Goal: Information Seeking & Learning: Understand process/instructions

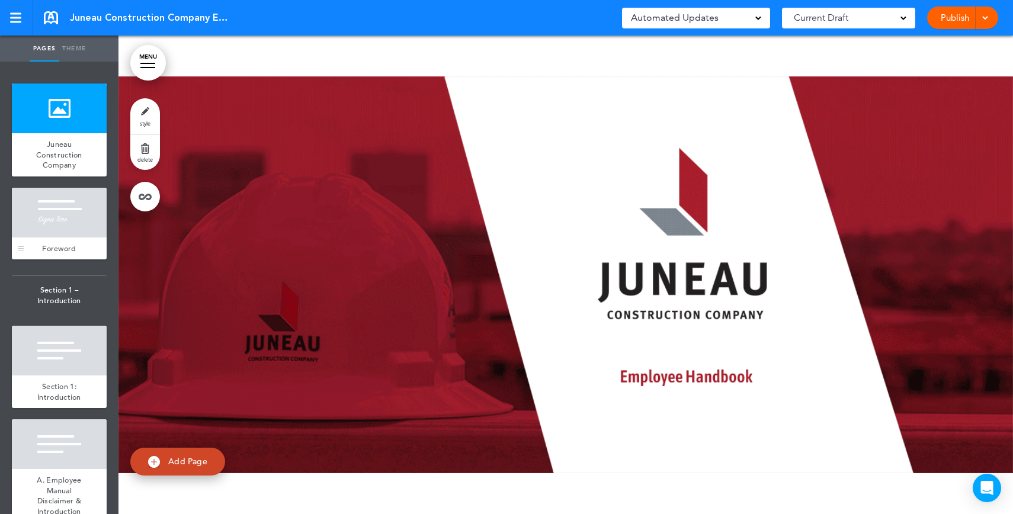
click at [50, 231] on div at bounding box center [59, 213] width 95 height 50
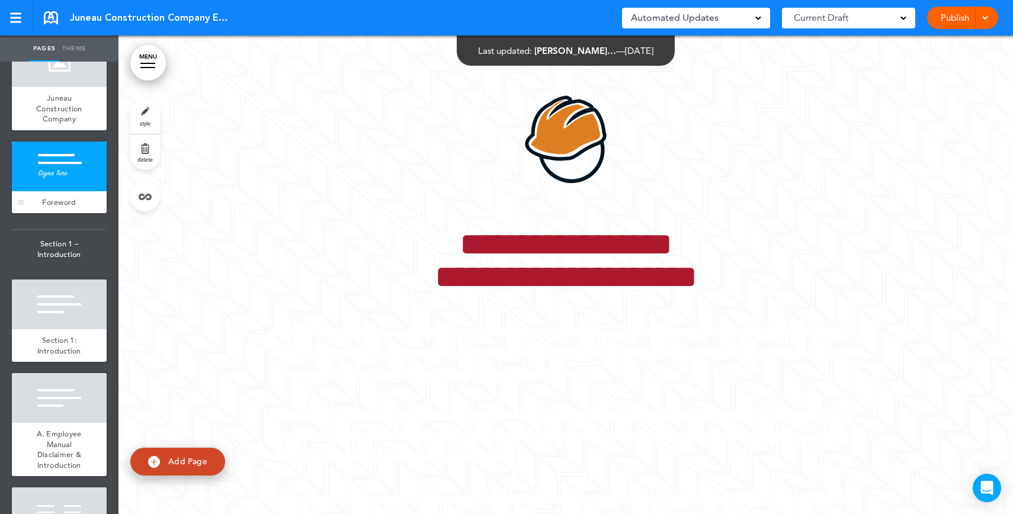
scroll to position [55, 0]
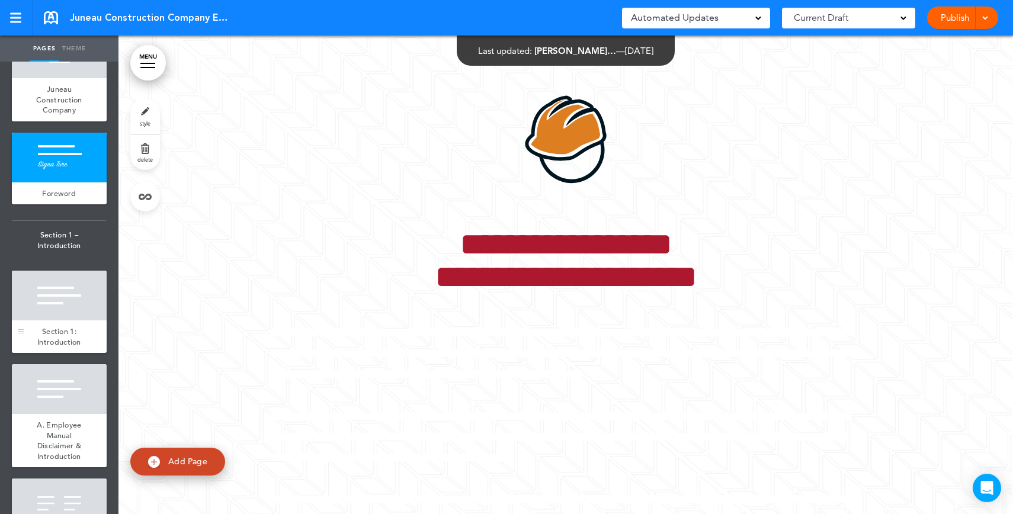
click at [47, 277] on div at bounding box center [59, 296] width 95 height 50
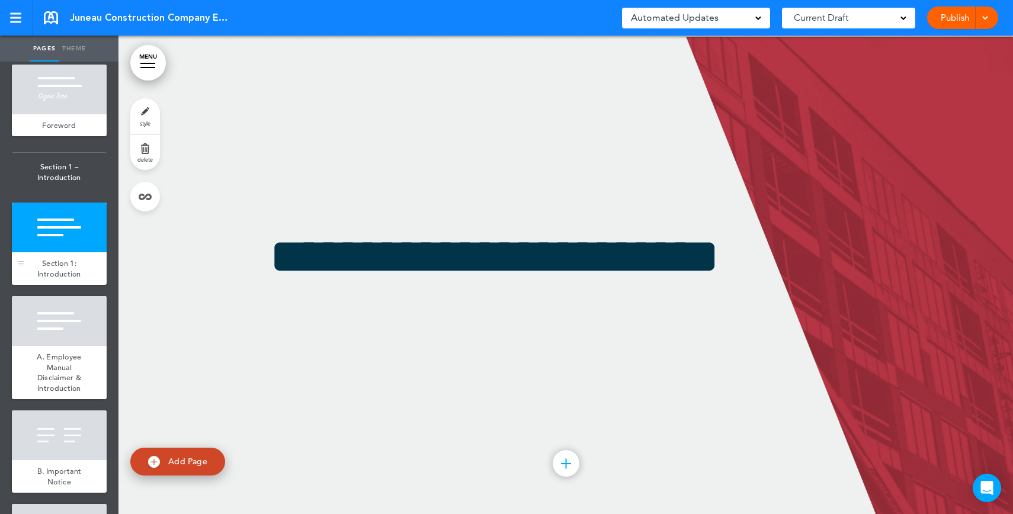
scroll to position [162, 0]
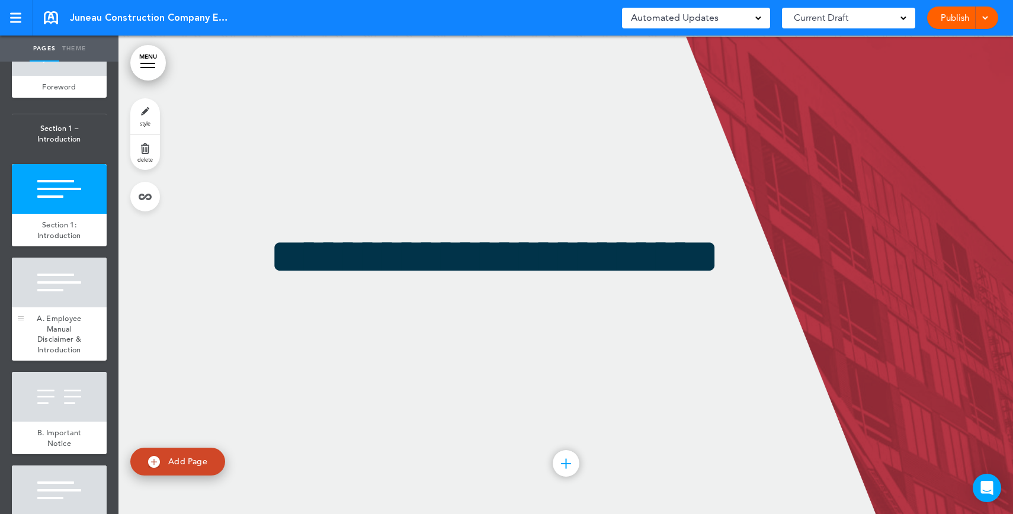
click at [41, 300] on div at bounding box center [59, 283] width 95 height 50
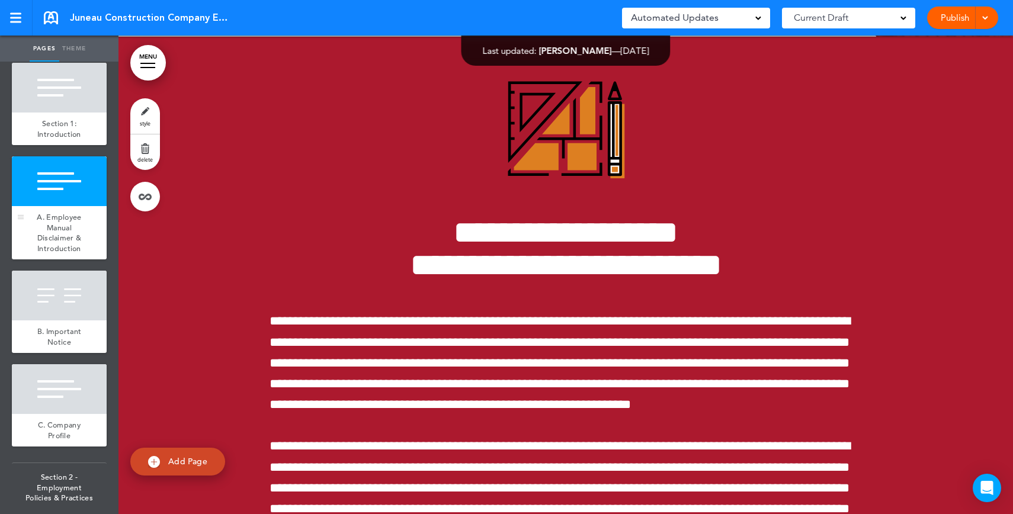
scroll to position [275, 0]
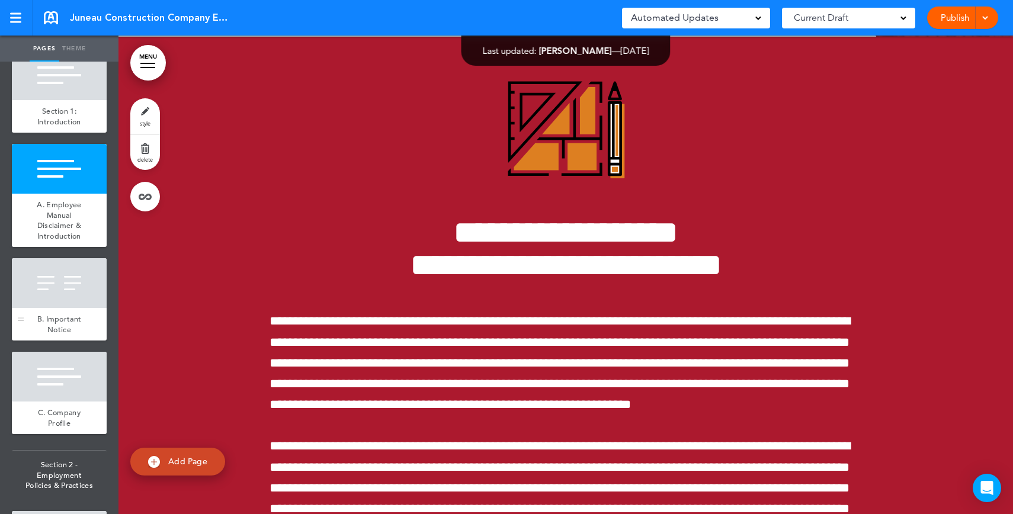
click at [41, 300] on div at bounding box center [59, 283] width 95 height 50
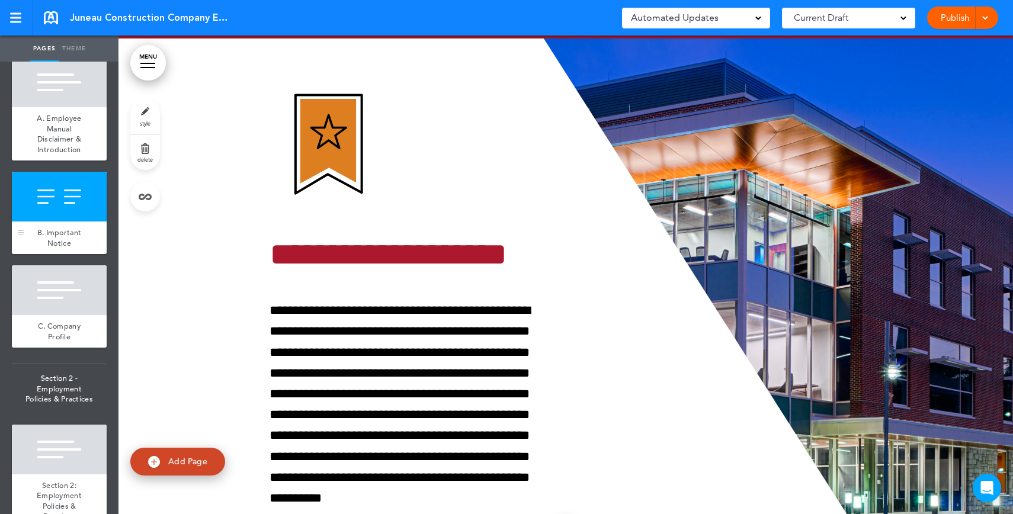
scroll to position [365, 0]
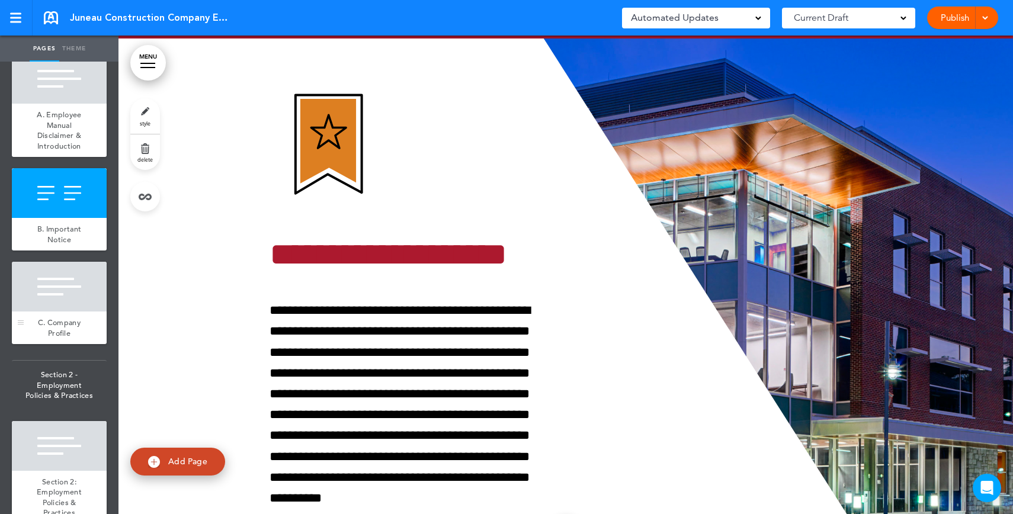
click at [77, 320] on div "C. Company Profile" at bounding box center [59, 328] width 95 height 33
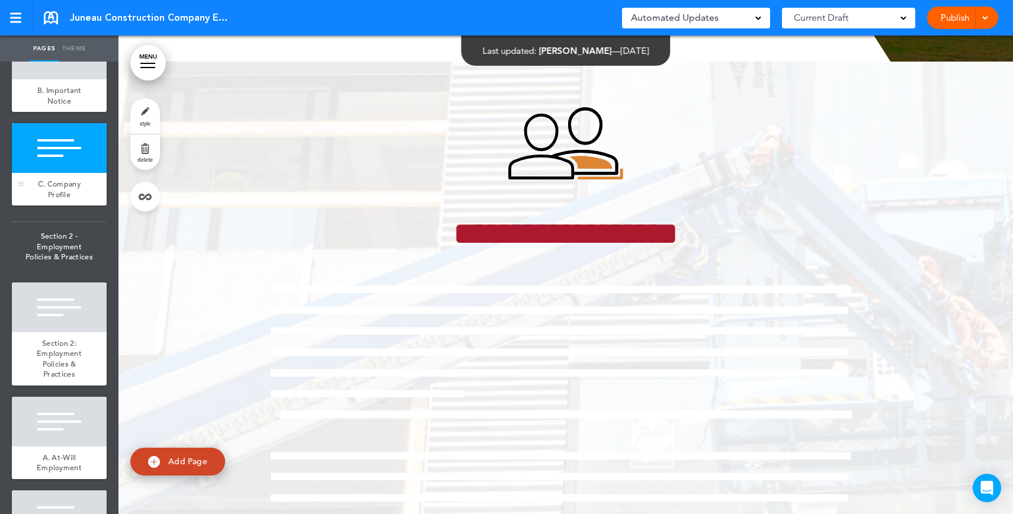
scroll to position [509, 0]
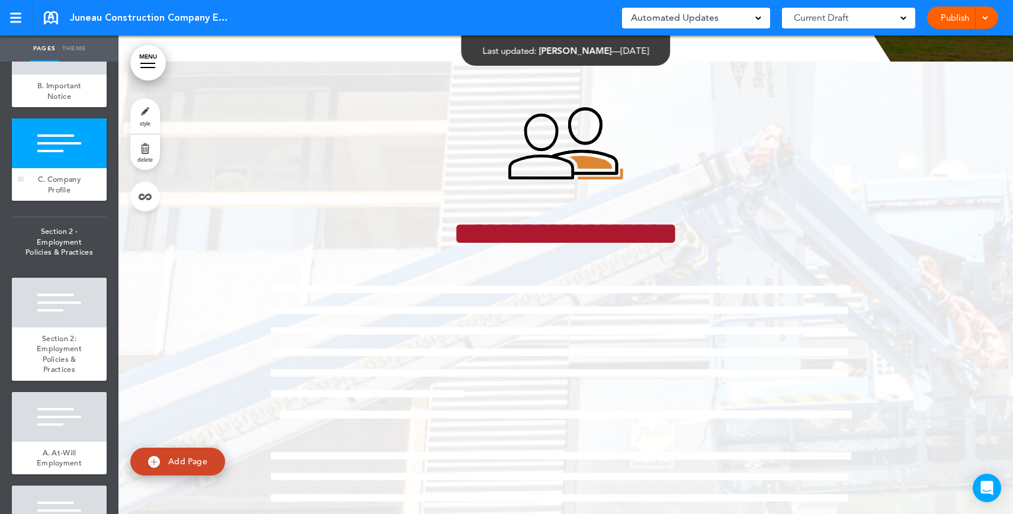
click at [77, 320] on div at bounding box center [59, 303] width 95 height 50
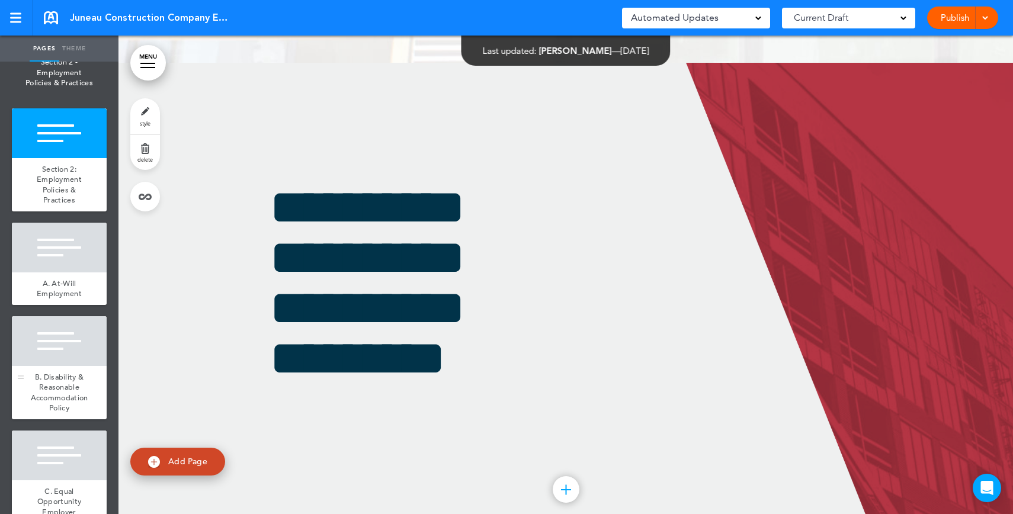
scroll to position [714, 0]
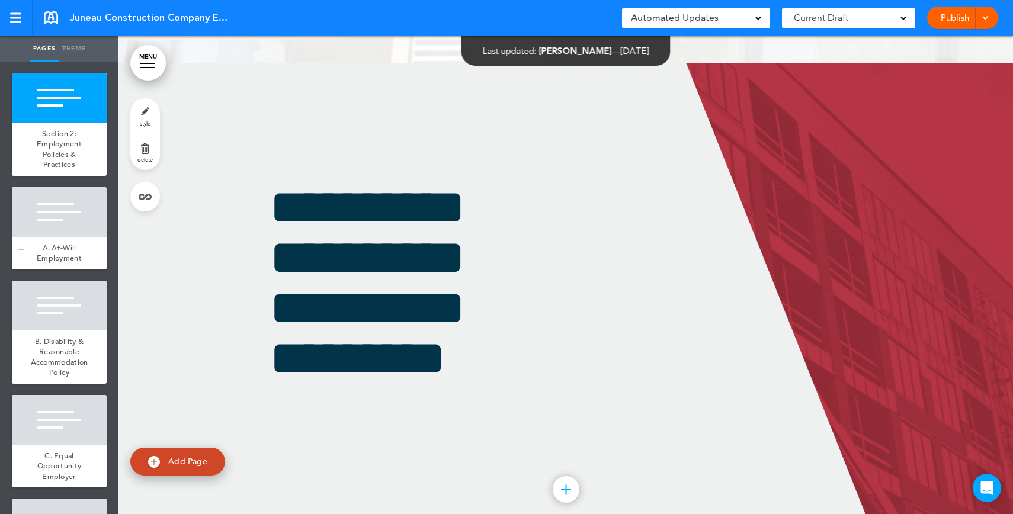
click at [74, 264] on span "A. At-Will Employment" at bounding box center [59, 253] width 45 height 21
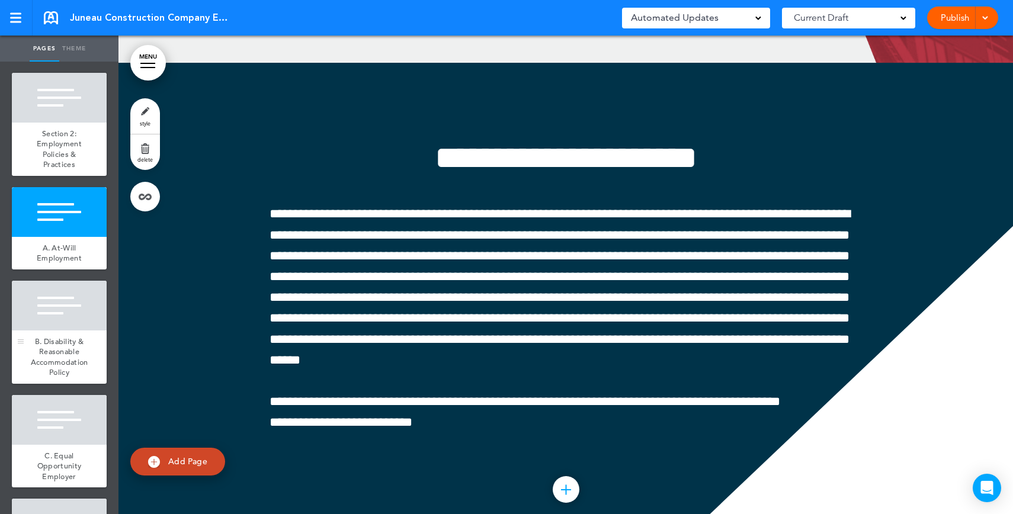
click at [61, 310] on div at bounding box center [59, 306] width 95 height 50
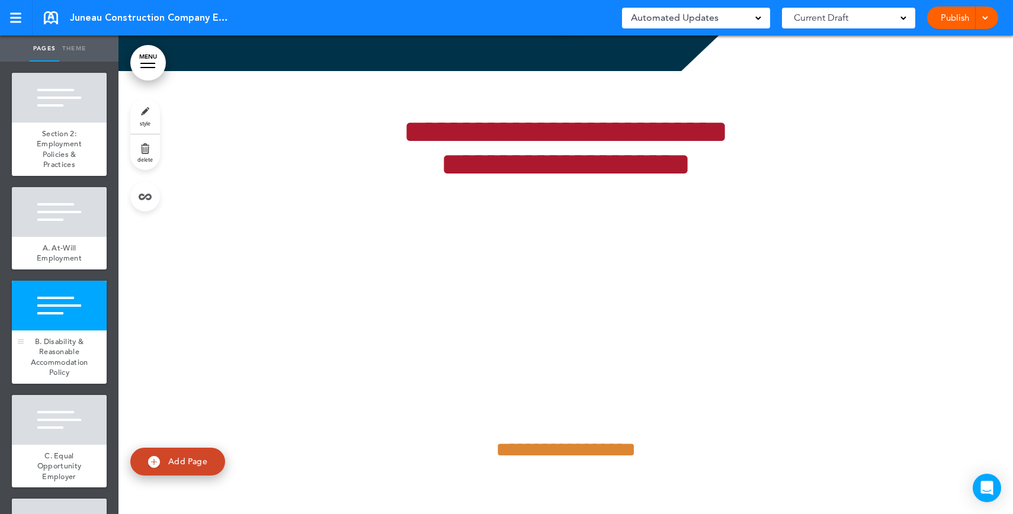
scroll to position [4448, 0]
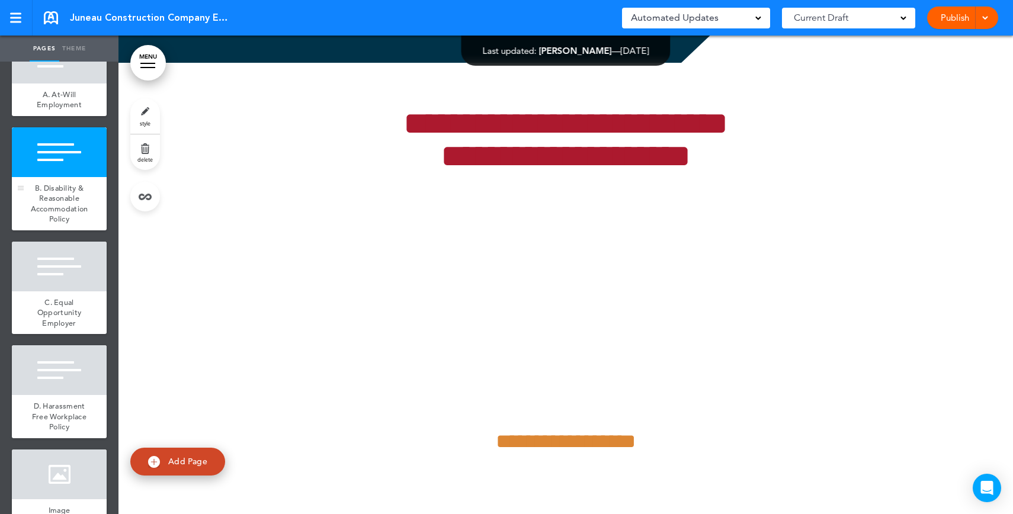
click at [61, 310] on span "C. Equal Opportunity Employer" at bounding box center [59, 312] width 44 height 31
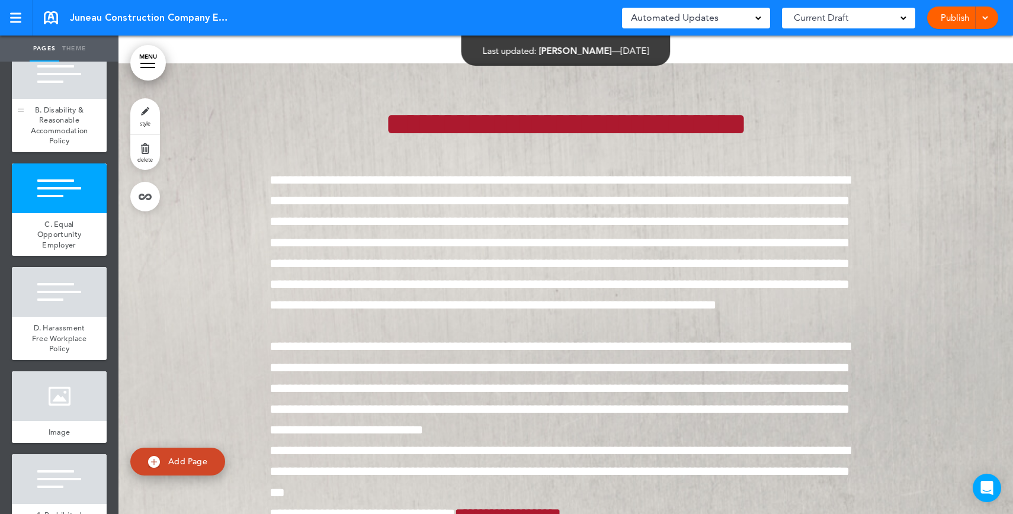
scroll to position [954, 0]
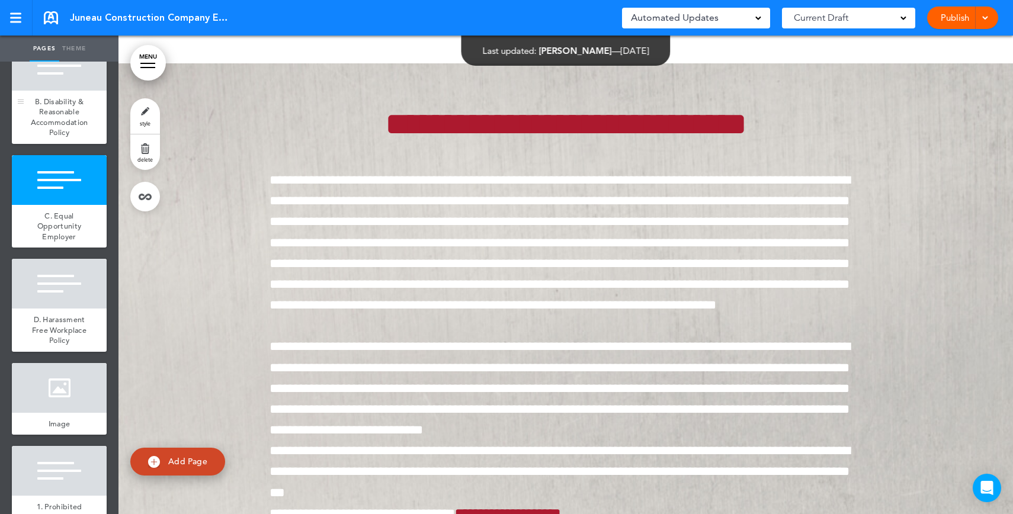
click at [61, 309] on div at bounding box center [59, 284] width 95 height 50
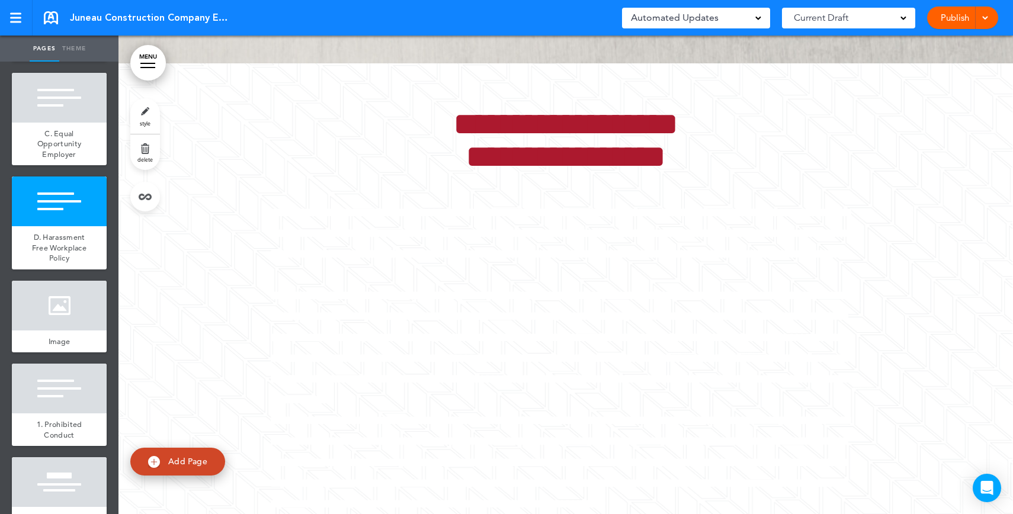
scroll to position [1039, 0]
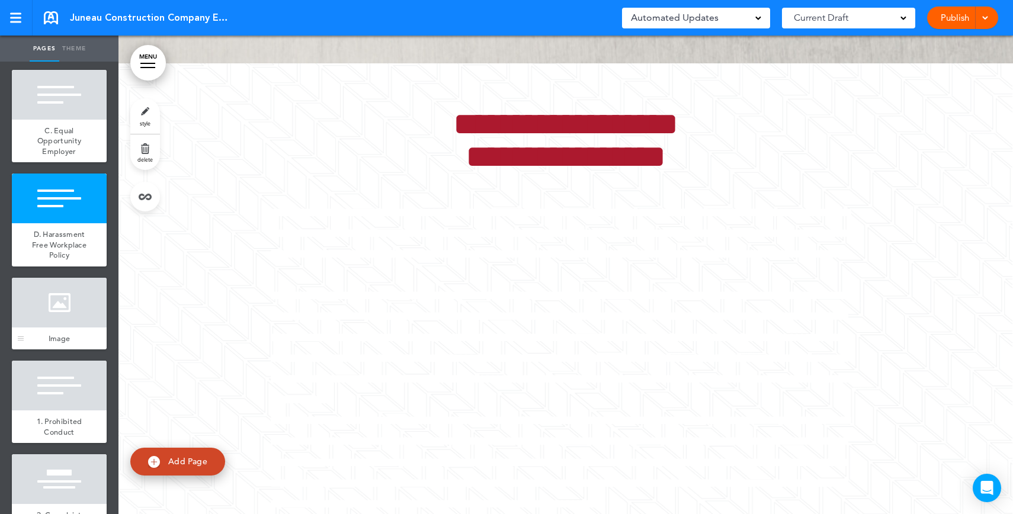
click at [61, 310] on div at bounding box center [59, 303] width 95 height 50
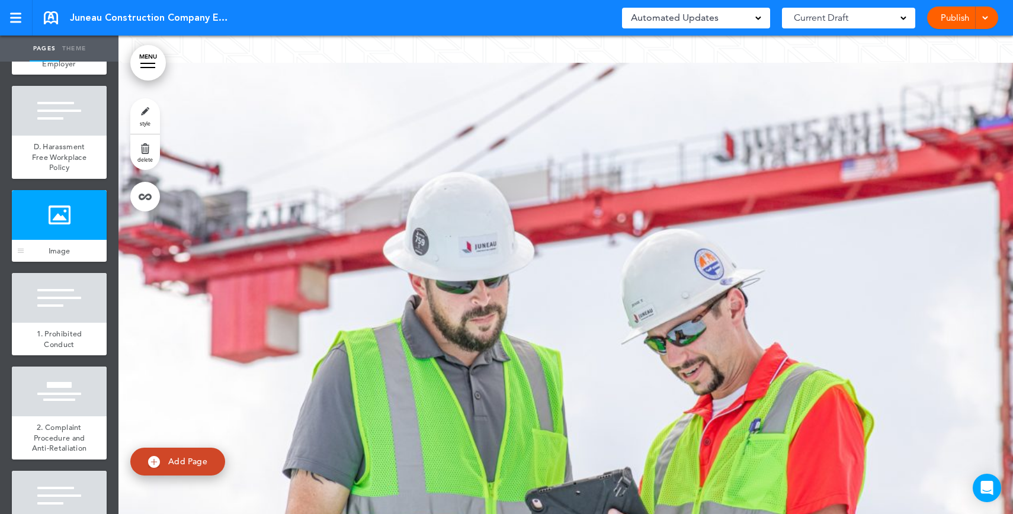
scroll to position [1150, 0]
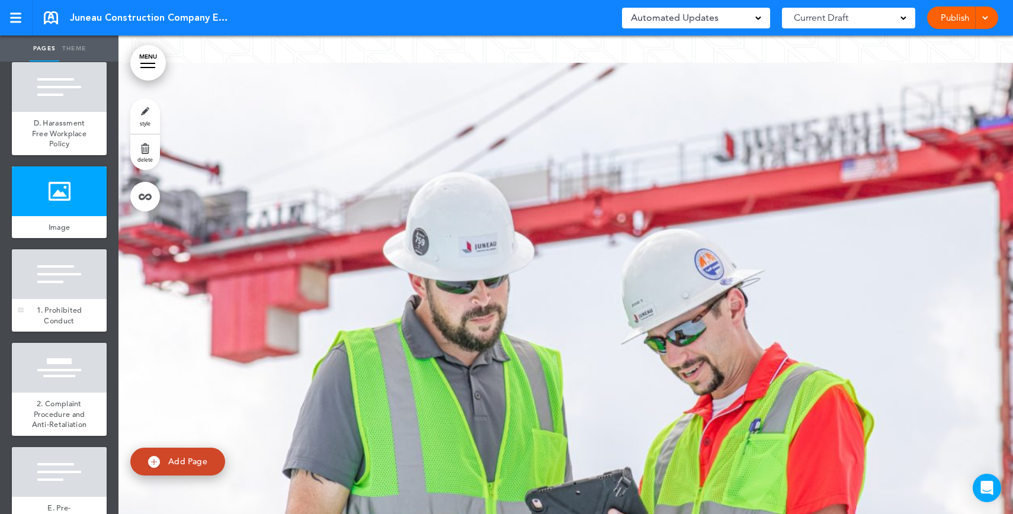
click at [60, 299] on div at bounding box center [59, 274] width 95 height 50
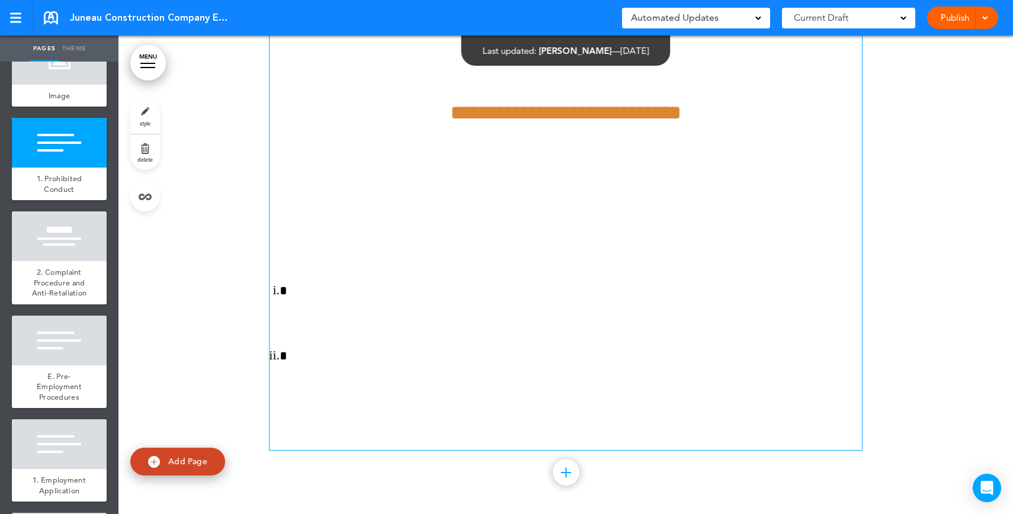
scroll to position [8225, 0]
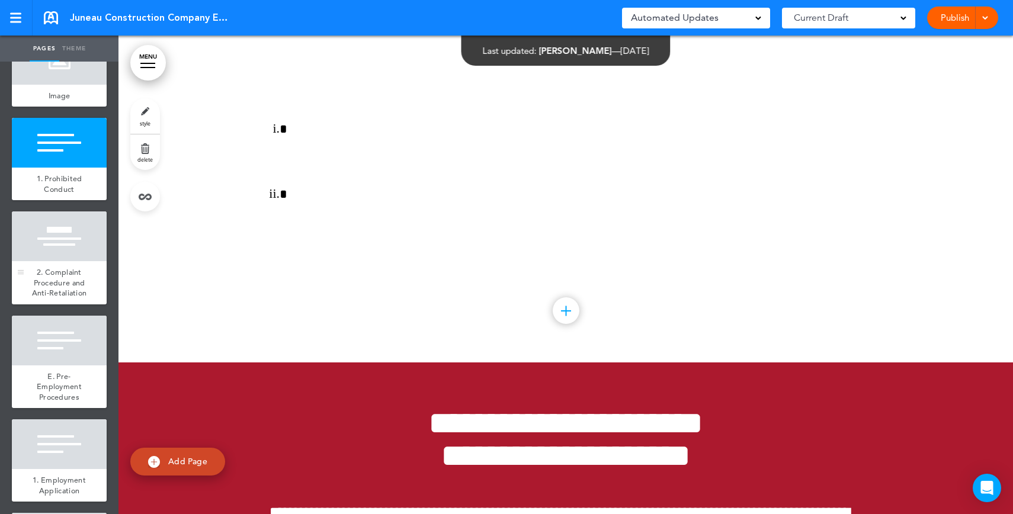
click at [47, 261] on div at bounding box center [59, 236] width 95 height 50
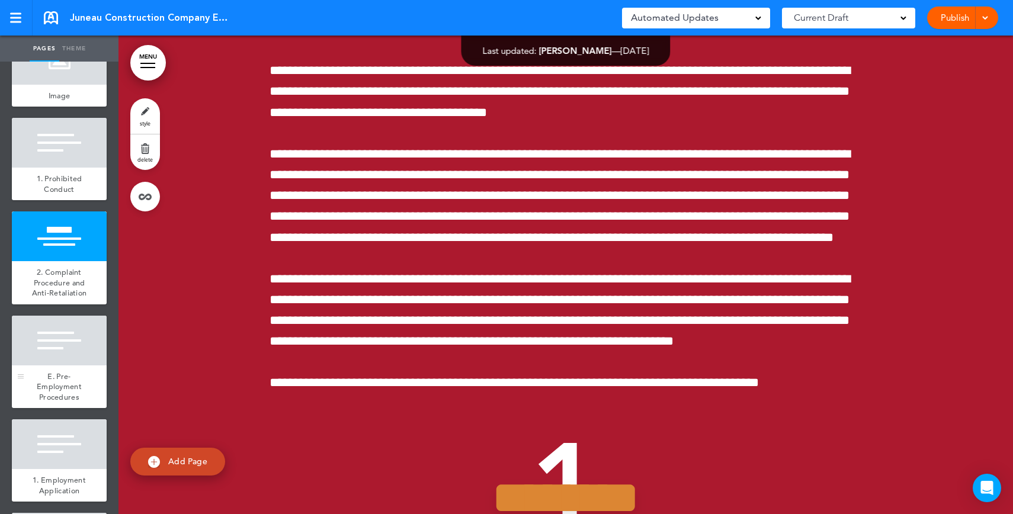
click at [59, 365] on div at bounding box center [59, 341] width 95 height 50
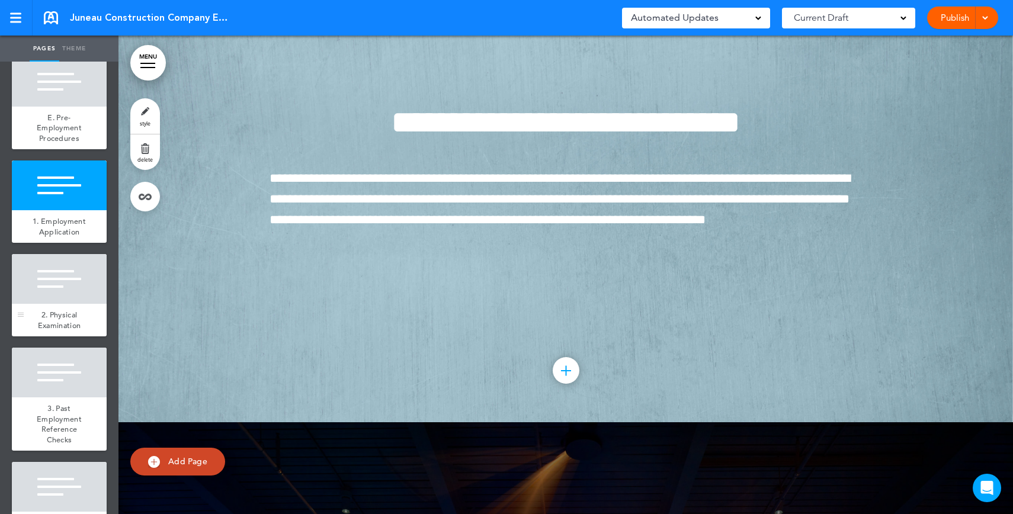
click at [60, 331] on span "2. Physical Examination" at bounding box center [59, 320] width 43 height 21
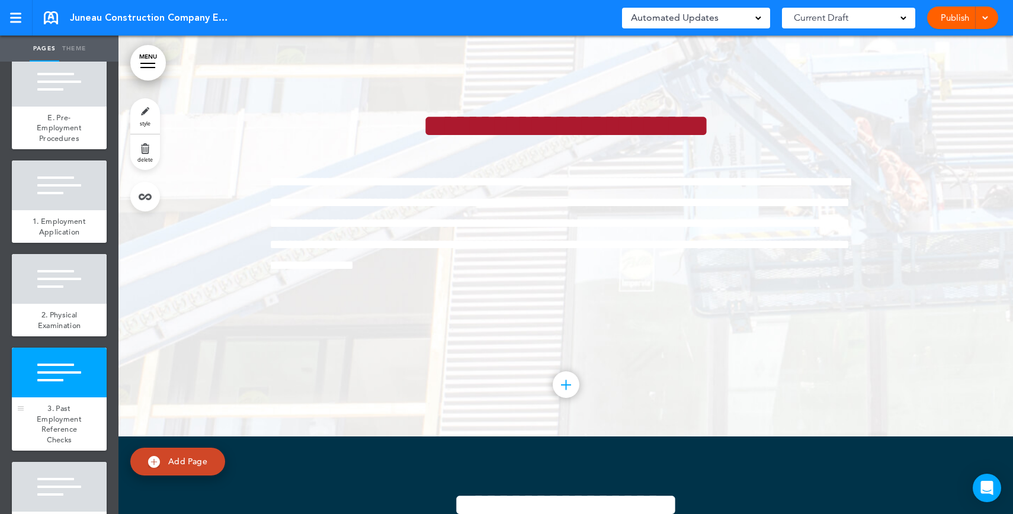
click at [77, 397] on div at bounding box center [59, 373] width 95 height 50
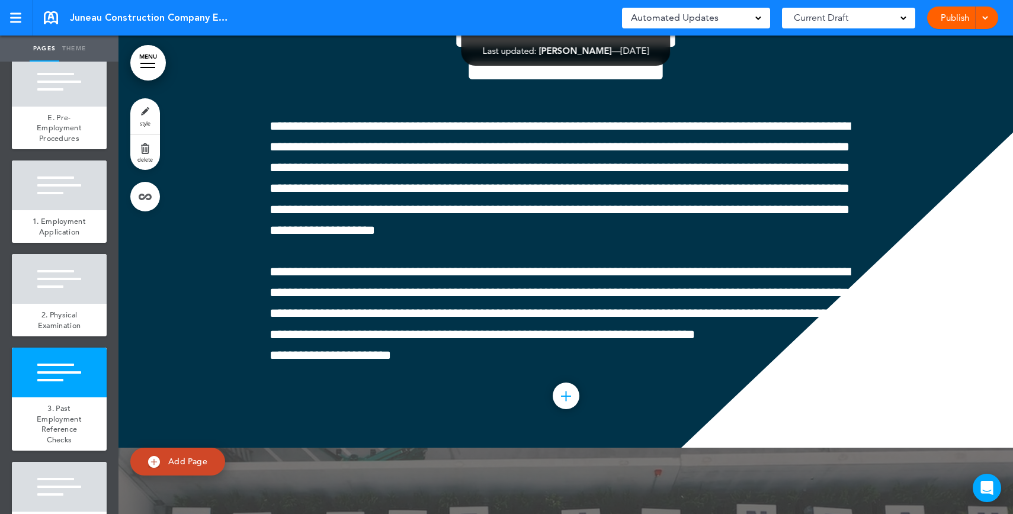
click at [210, 20] on span "Juneau Construction Company Employee Manual" at bounding box center [150, 17] width 160 height 13
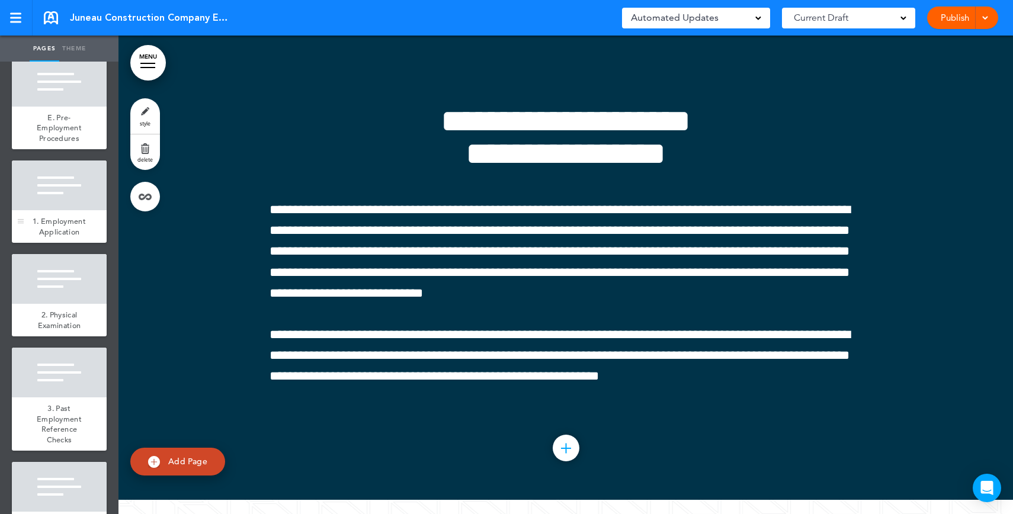
scroll to position [26540, 0]
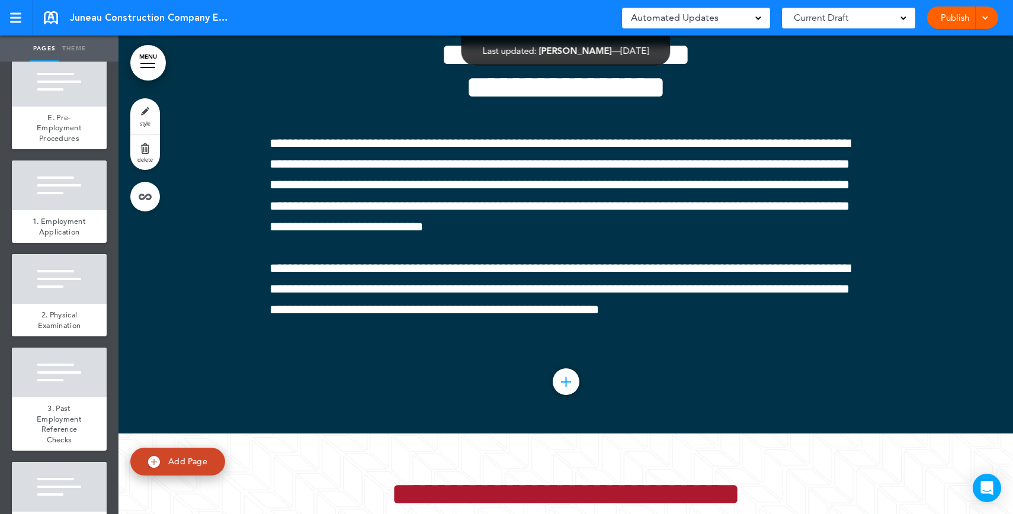
click at [153, 62] on link "MENU" at bounding box center [148, 63] width 36 height 36
click at [150, 68] on div at bounding box center [147, 67] width 15 height 1
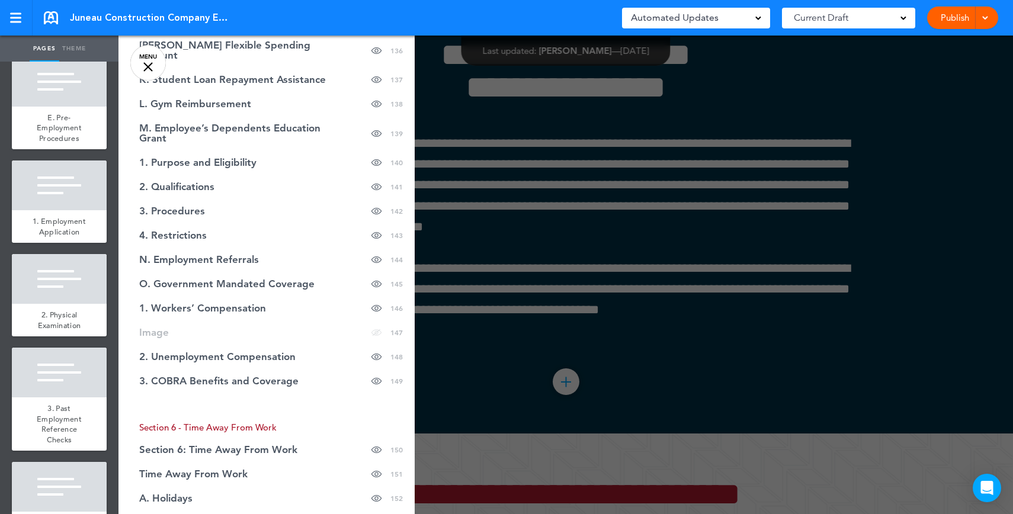
scroll to position [4600, 0]
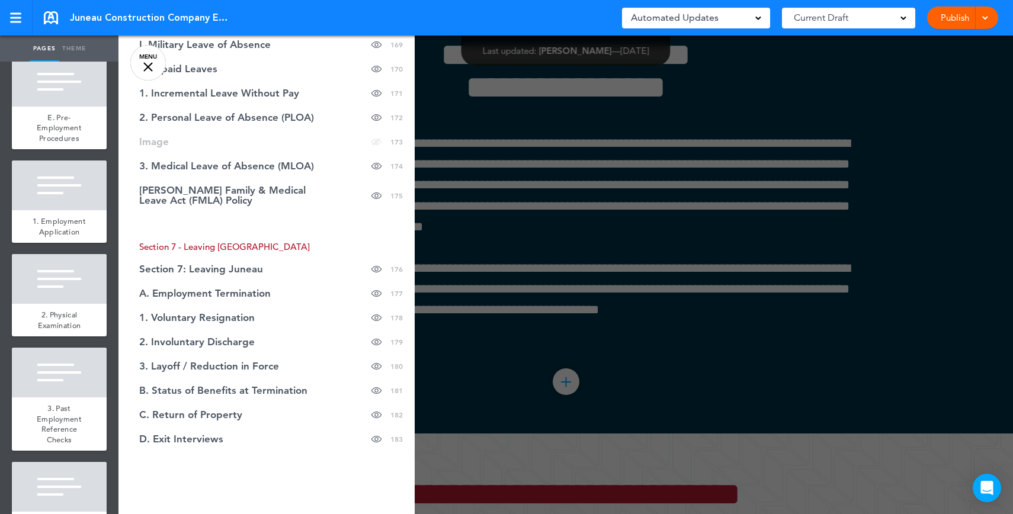
click at [655, 274] on div at bounding box center [624, 257] width 1013 height 514
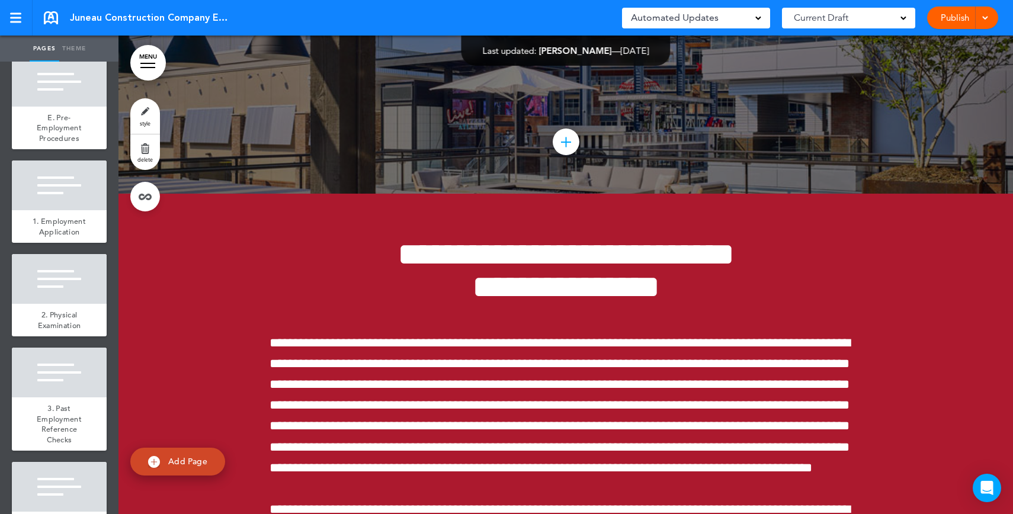
scroll to position [33636, 0]
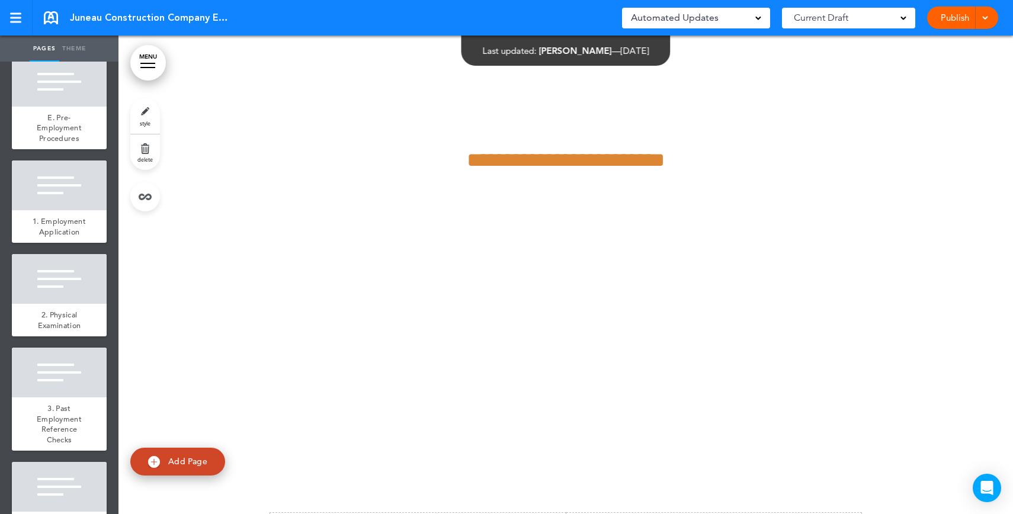
click at [254, 194] on div at bounding box center [565, 335] width 894 height 1130
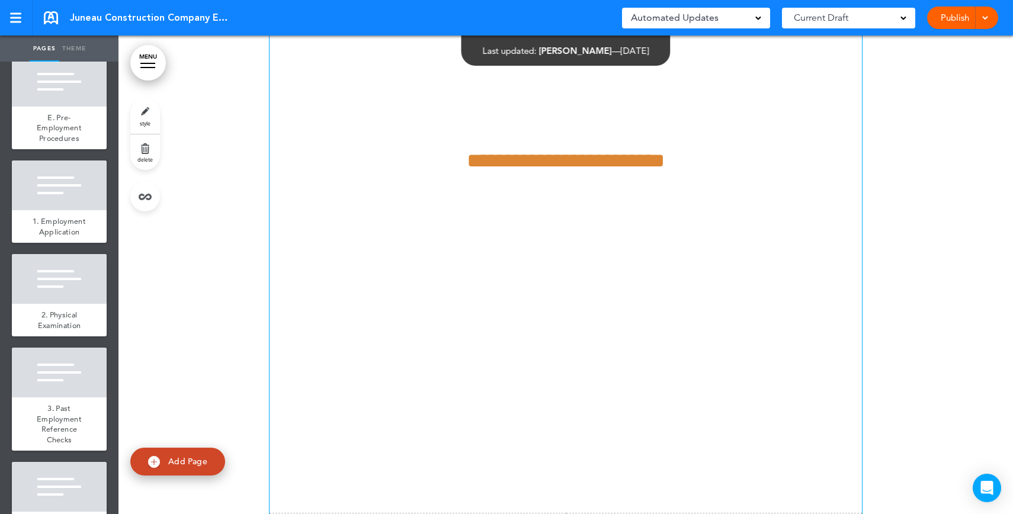
scroll to position [40484, 0]
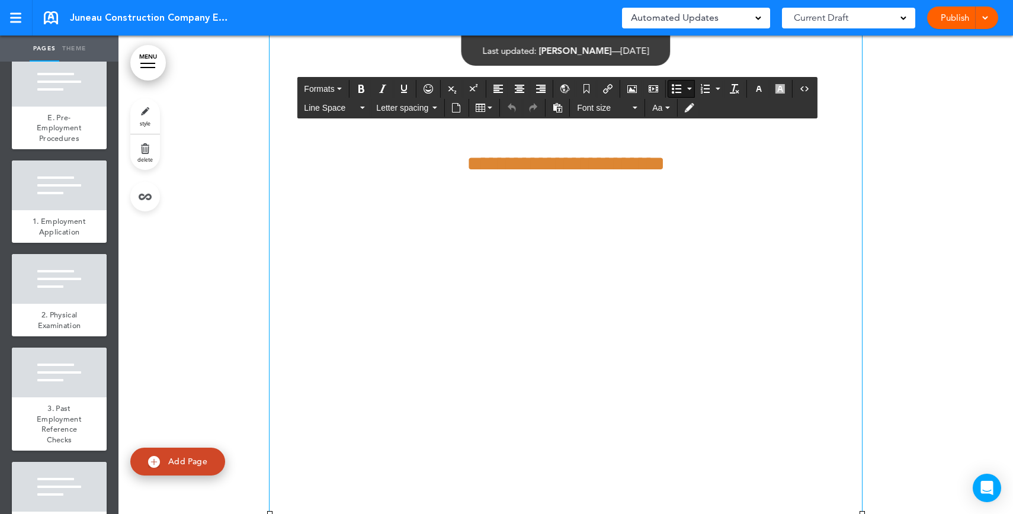
drag, startPoint x: 297, startPoint y: 198, endPoint x: 415, endPoint y: 474, distance: 300.4
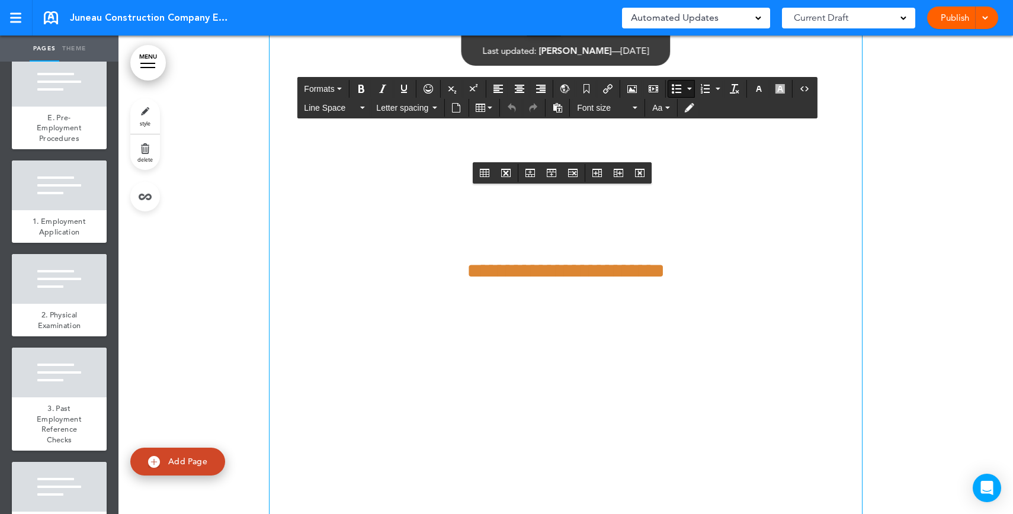
scroll to position [40377, 0]
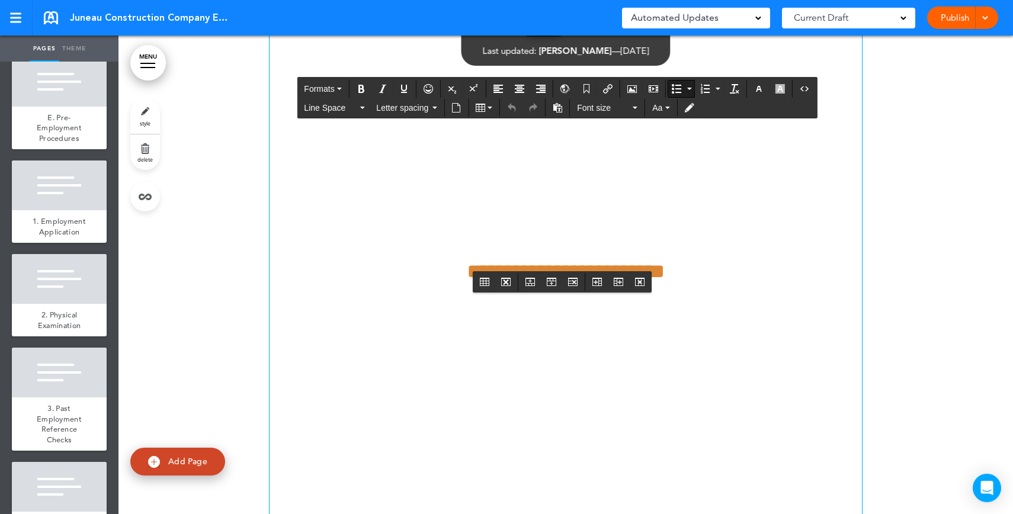
drag, startPoint x: 292, startPoint y: 302, endPoint x: 626, endPoint y: 505, distance: 390.2
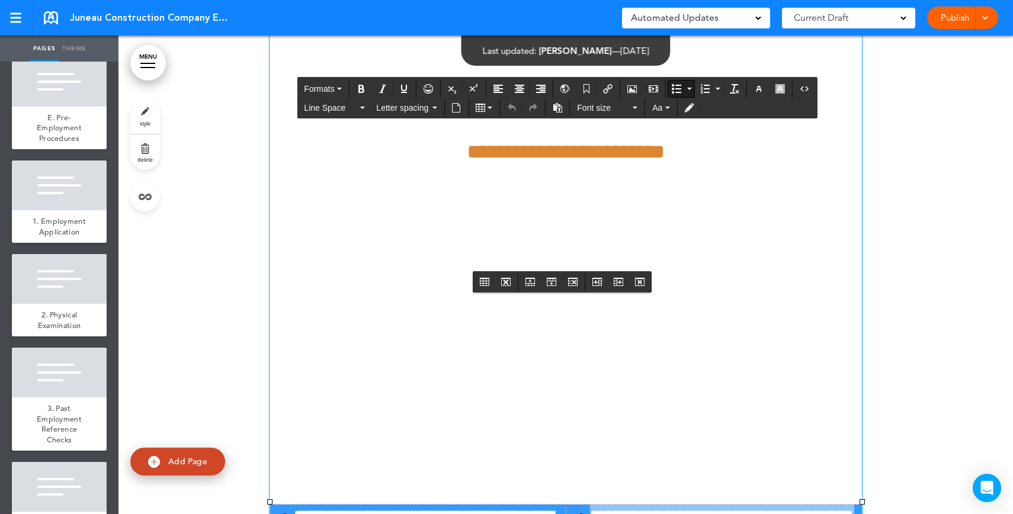
scroll to position [40659, 0]
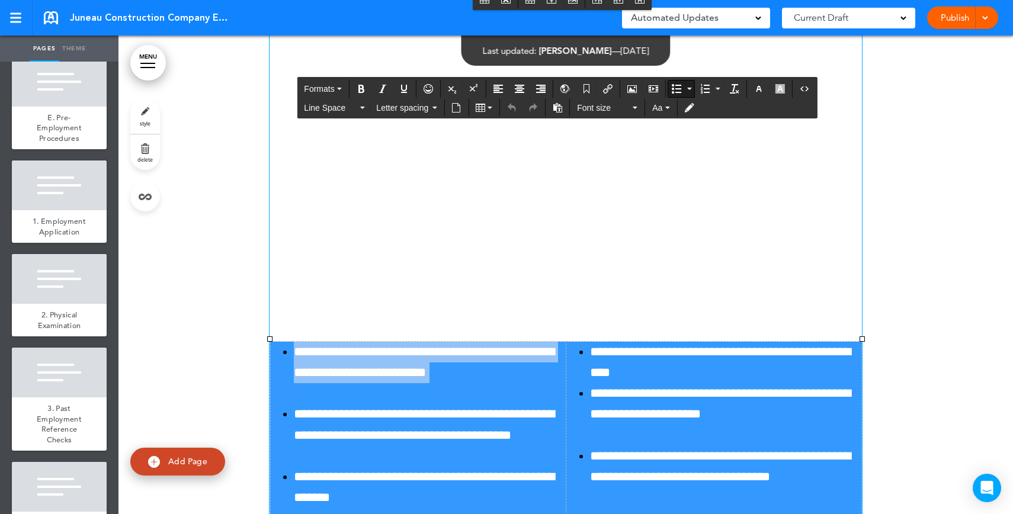
drag, startPoint x: 712, startPoint y: 334, endPoint x: 286, endPoint y: 88, distance: 492.3
click at [286, 342] on tr "**********" at bounding box center [566, 508] width 592 height 333
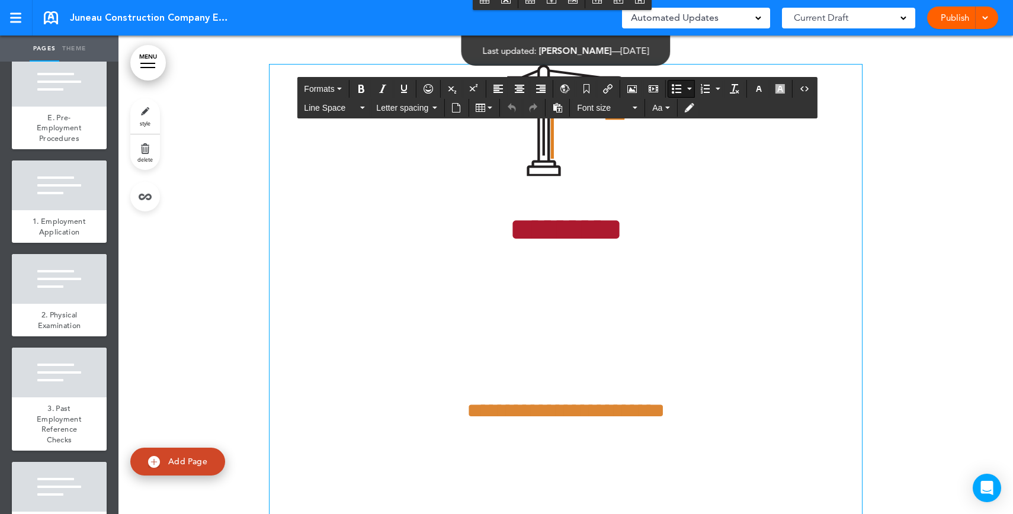
scroll to position [40225, 0]
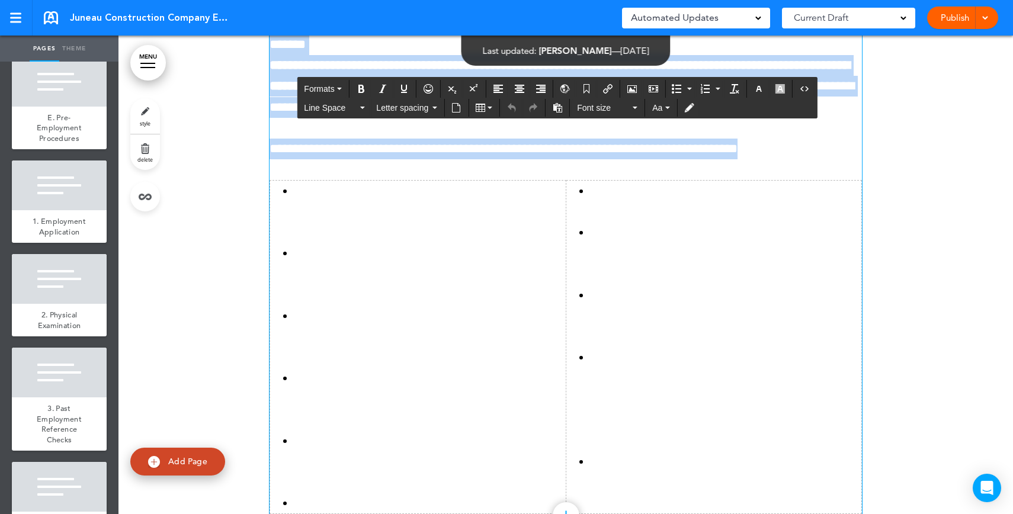
drag, startPoint x: 334, startPoint y: 124, endPoint x: 748, endPoint y: 182, distance: 418.2
click at [748, 182] on div "**********" at bounding box center [566, 2] width 592 height 1130
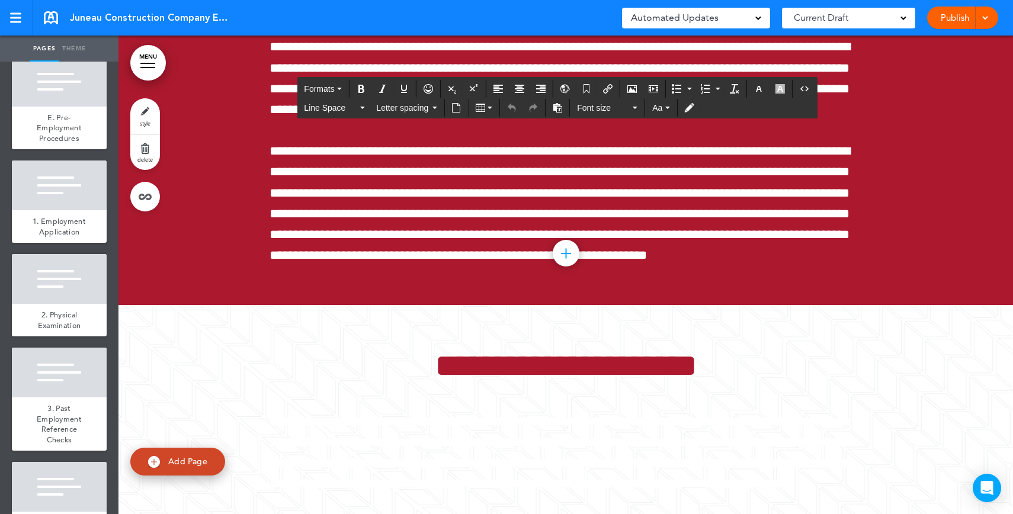
scroll to position [45141, 0]
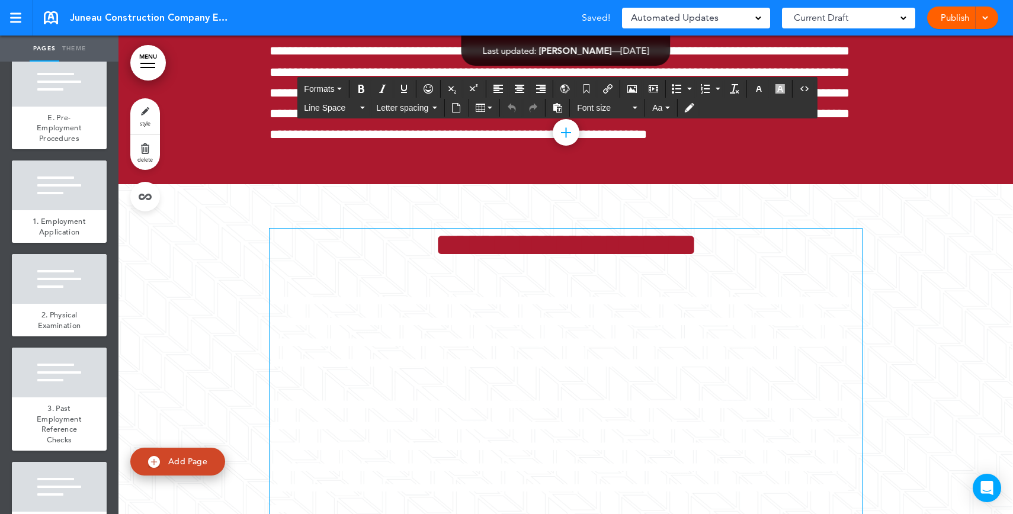
drag, startPoint x: 403, startPoint y: 201, endPoint x: 807, endPoint y: 471, distance: 485.5
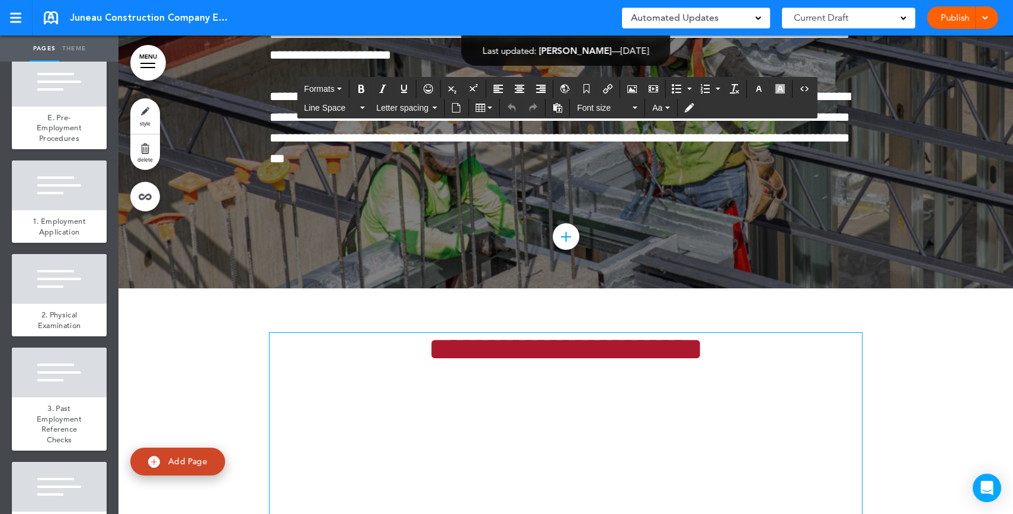
scroll to position [46247, 0]
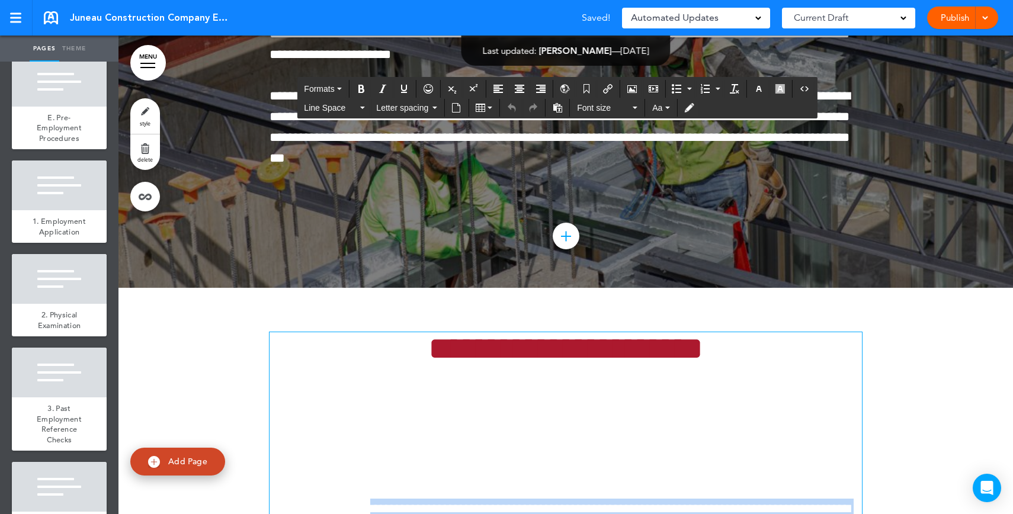
drag, startPoint x: 347, startPoint y: 163, endPoint x: 819, endPoint y: 411, distance: 533.4
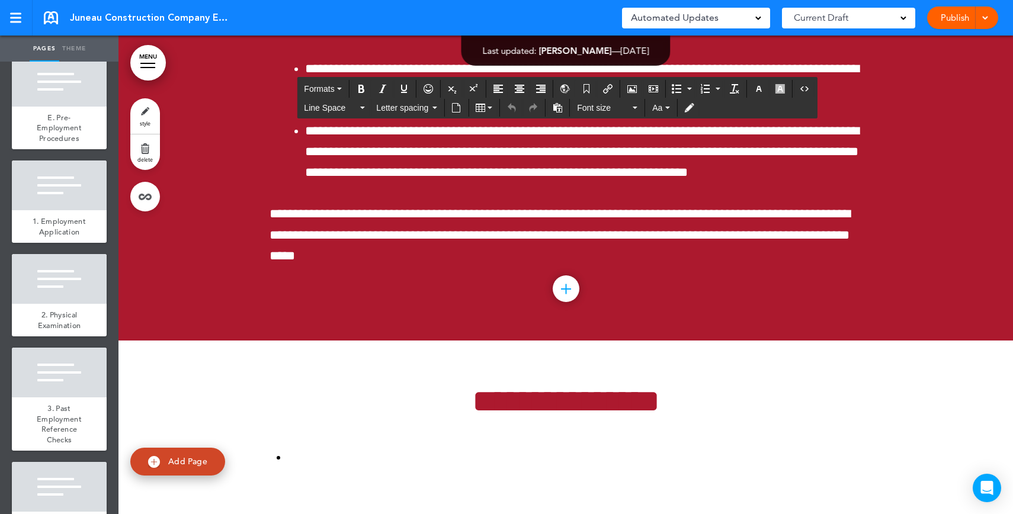
scroll to position [49304, 0]
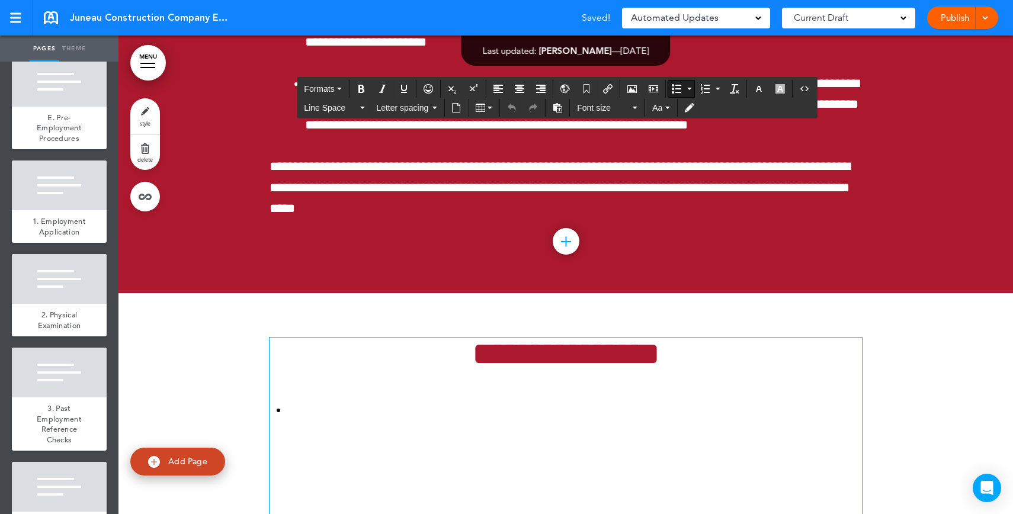
drag, startPoint x: 357, startPoint y: 191, endPoint x: 791, endPoint y: 387, distance: 476.4
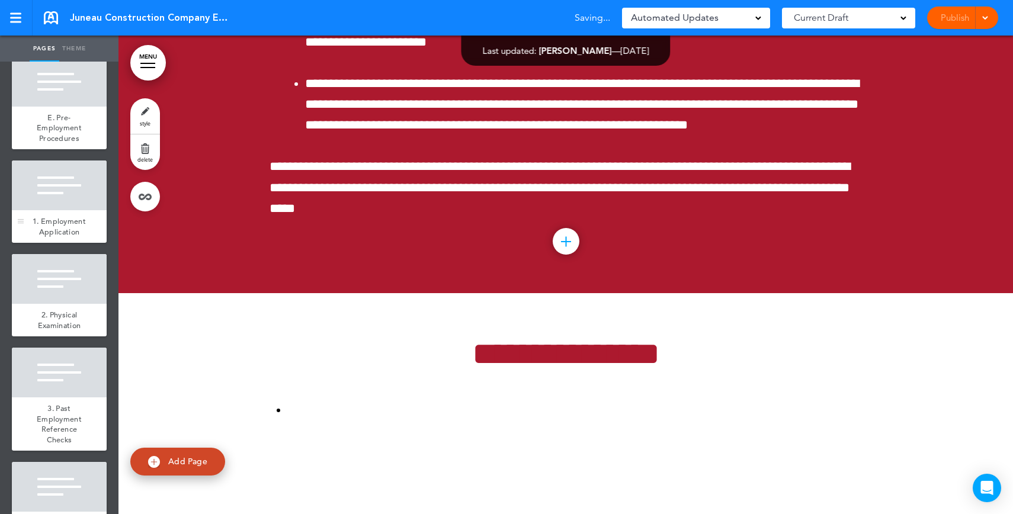
click at [61, 243] on div "1. Employment Application" at bounding box center [59, 226] width 95 height 33
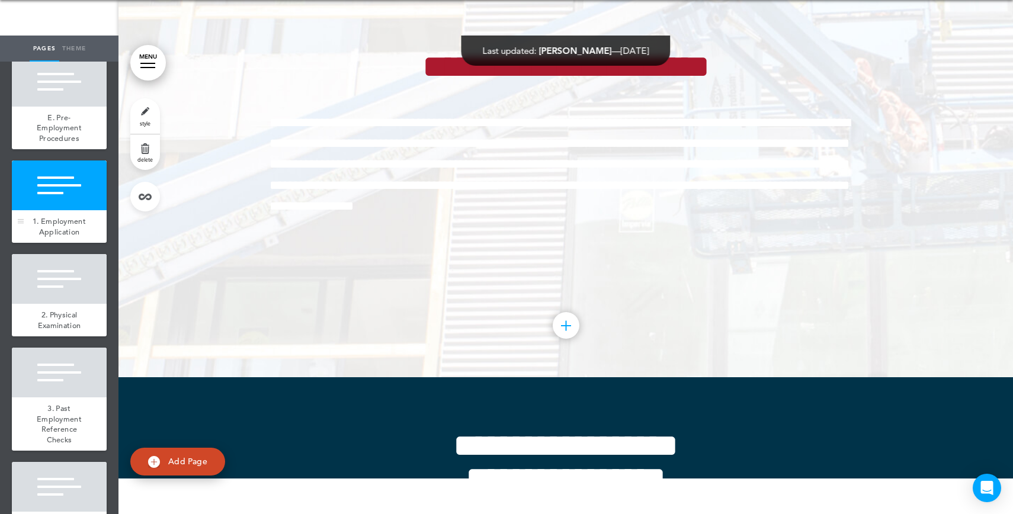
scroll to position [10856, 0]
